Goal: Information Seeking & Learning: Understand process/instructions

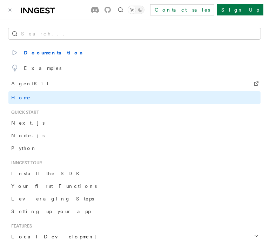
click at [29, 124] on link "Next.js" at bounding box center [134, 122] width 252 height 13
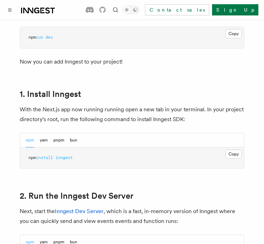
scroll to position [358, 0]
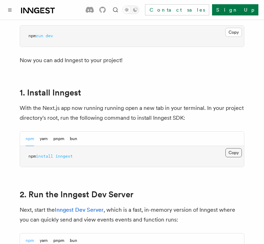
click at [234, 148] on button "Copy Copied" at bounding box center [233, 152] width 16 height 9
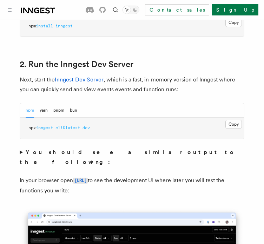
scroll to position [488, 0]
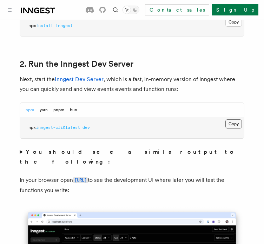
click at [231, 119] on button "Copy Copied" at bounding box center [233, 123] width 16 height 9
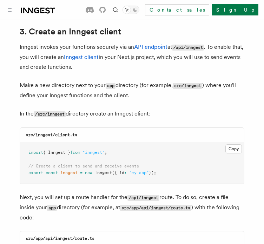
scroll to position [831, 0]
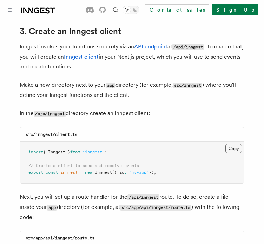
click at [233, 144] on button "Copy Copied" at bounding box center [233, 148] width 16 height 9
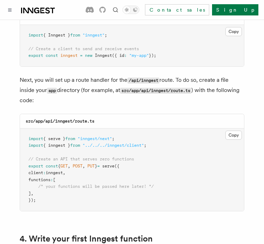
scroll to position [959, 0]
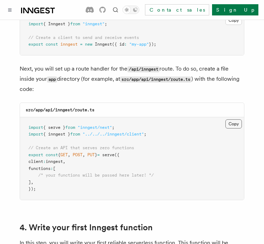
click at [232, 119] on button "Copy Copied" at bounding box center [233, 123] width 16 height 9
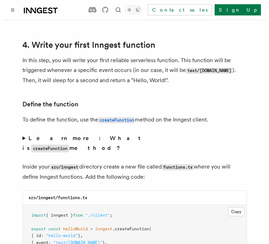
scroll to position [1142, 0]
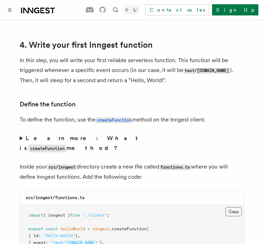
click at [232, 207] on button "Copy Copied" at bounding box center [233, 211] width 16 height 9
click at [12, 10] on button "Toggle navigation" at bounding box center [10, 10] width 8 height 8
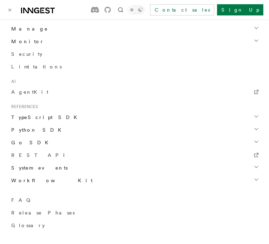
scroll to position [386, 0]
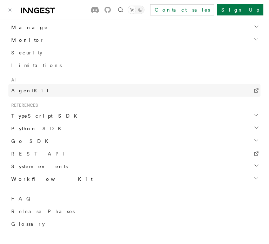
click at [14, 90] on span "AgentKit" at bounding box center [29, 91] width 37 height 6
